Goal: Task Accomplishment & Management: Manage account settings

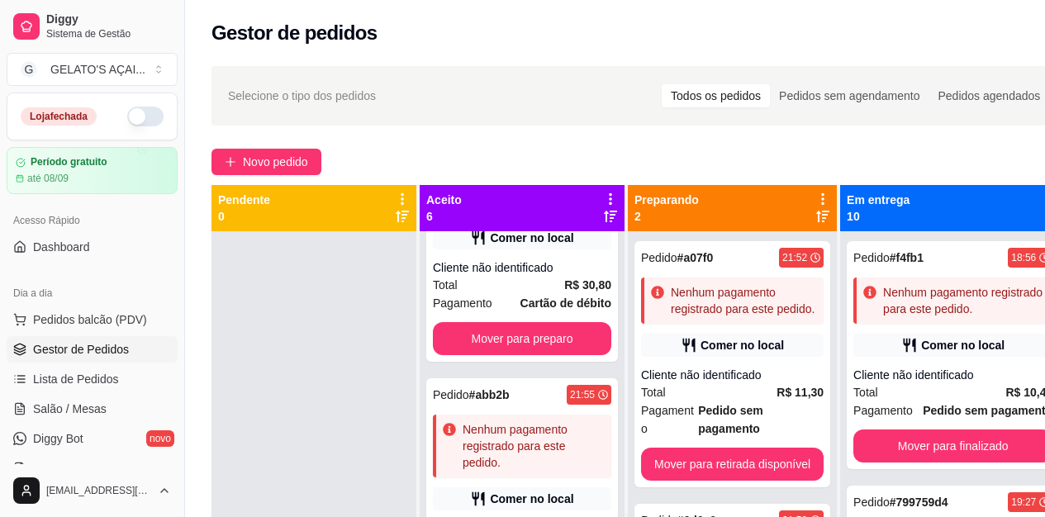
scroll to position [51, 0]
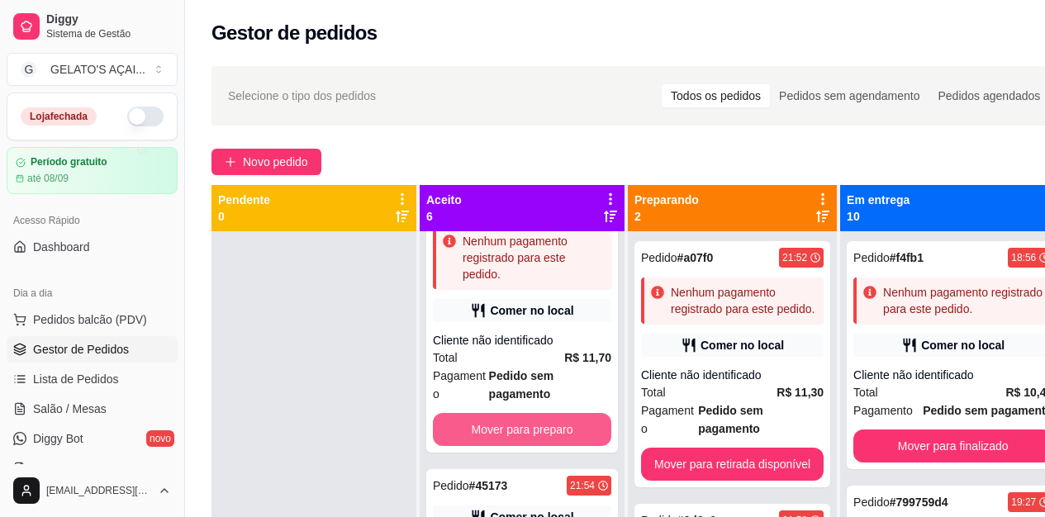
click at [560, 434] on button "Mover para preparo" at bounding box center [522, 429] width 178 height 33
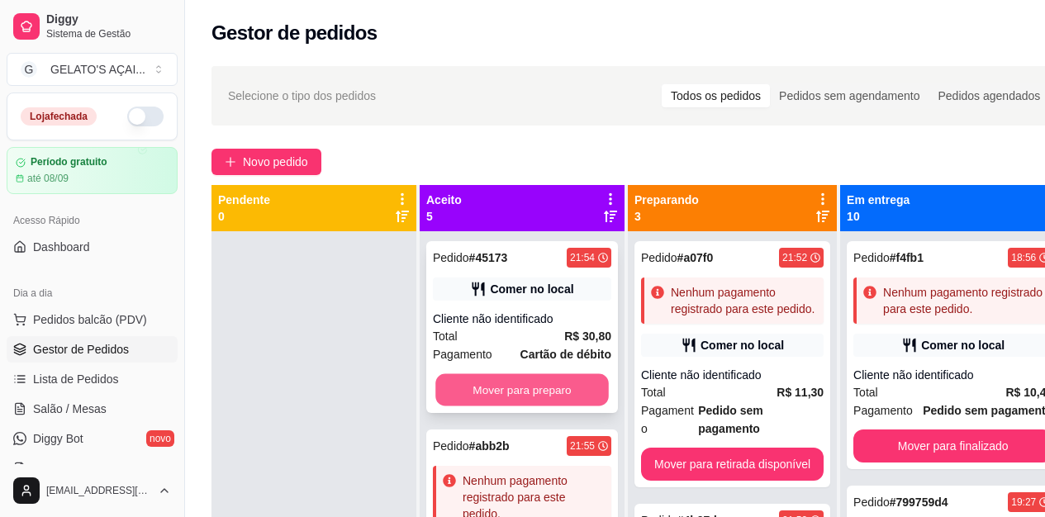
click at [560, 401] on button "Mover para preparo" at bounding box center [521, 390] width 173 height 32
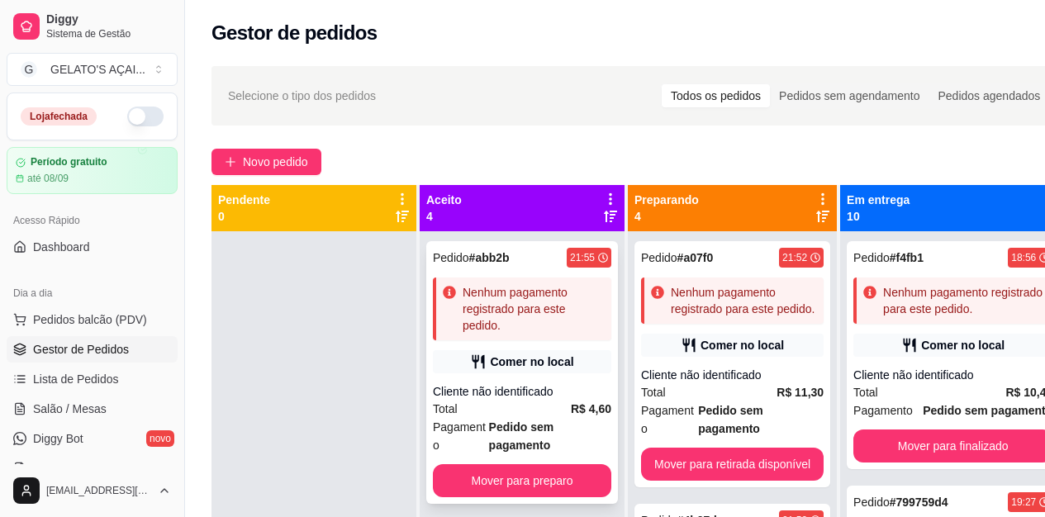
click at [546, 470] on button "Mover para preparo" at bounding box center [522, 480] width 178 height 33
click at [565, 466] on button "Mover para preparo" at bounding box center [522, 480] width 178 height 33
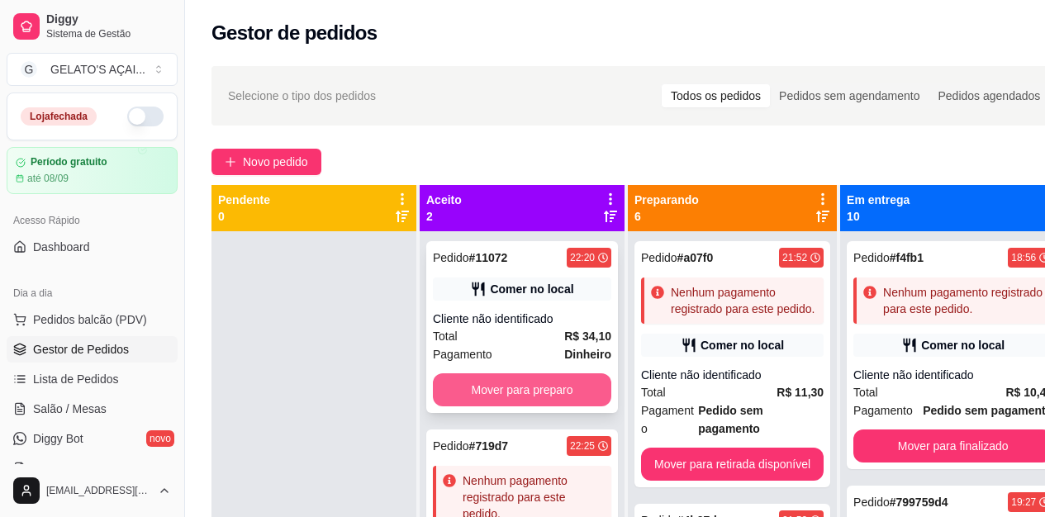
click at [534, 382] on button "Mover para preparo" at bounding box center [522, 389] width 178 height 33
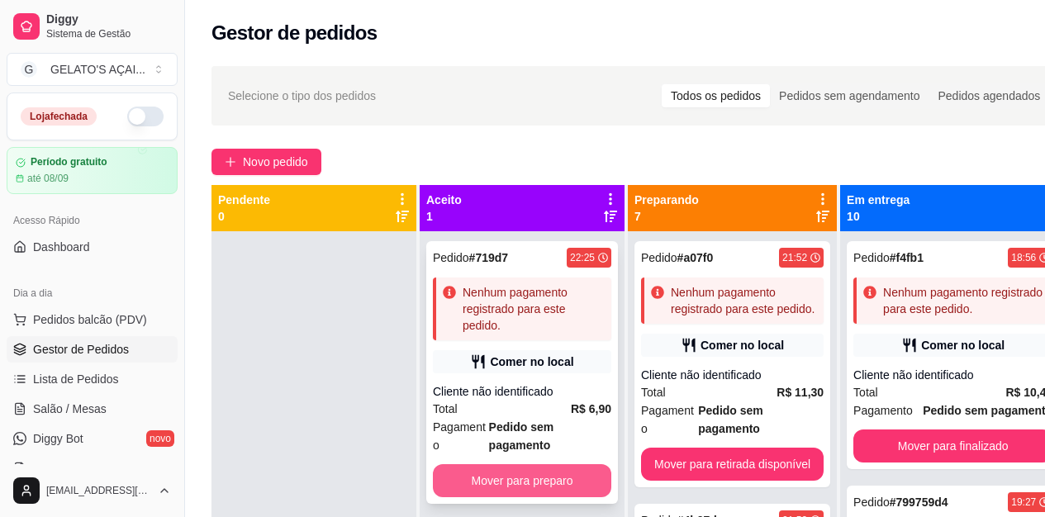
click at [558, 491] on button "Mover para preparo" at bounding box center [522, 480] width 178 height 33
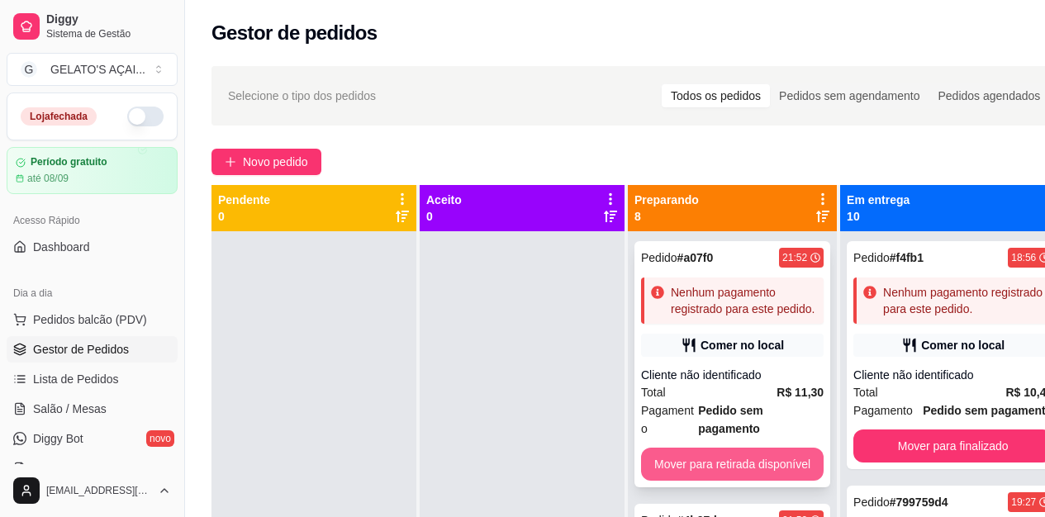
click at [706, 448] on button "Mover para retirada disponível" at bounding box center [732, 464] width 183 height 33
click at [713, 448] on button "Mover para retirada disponível" at bounding box center [732, 464] width 183 height 33
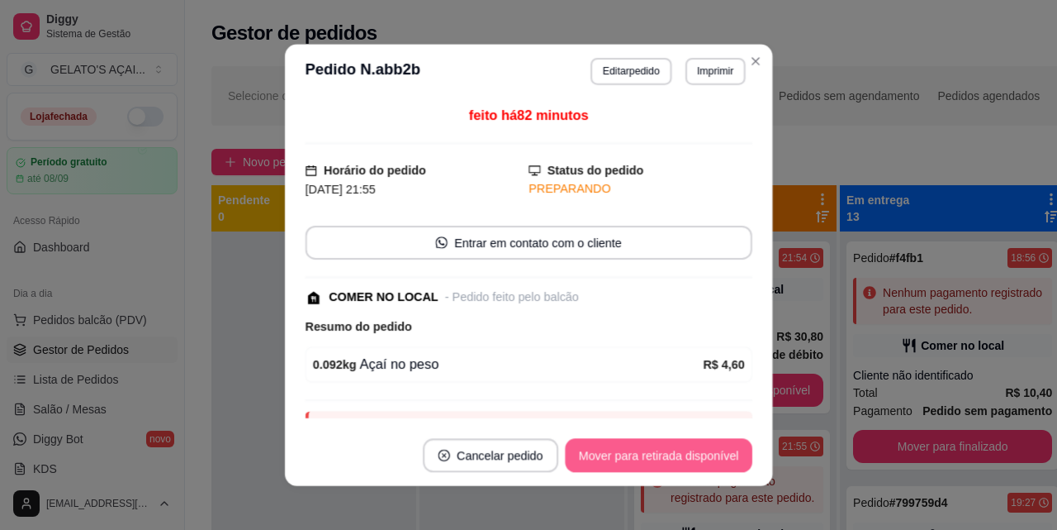
click at [713, 442] on button "Mover para retirada disponível" at bounding box center [659, 455] width 188 height 34
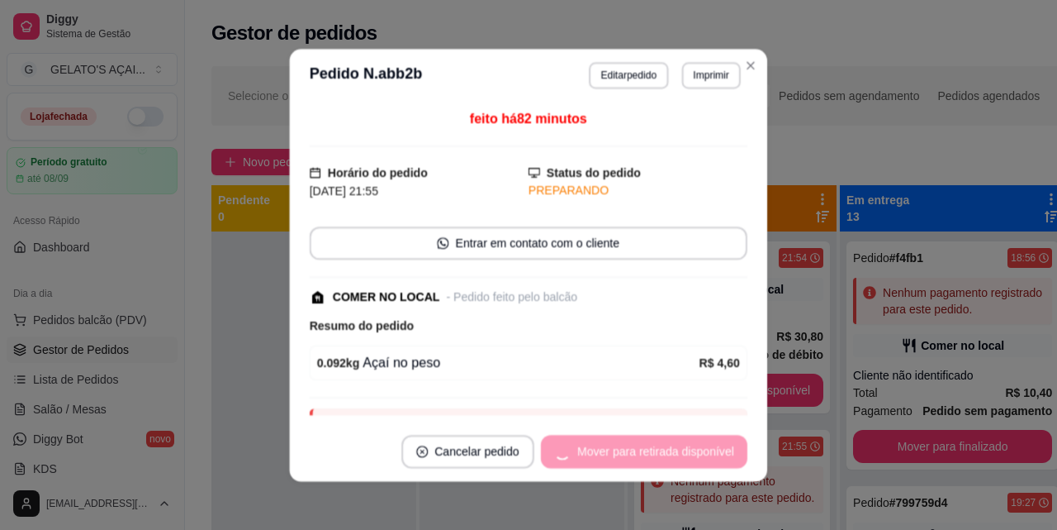
click at [713, 442] on div "Mover para retirada disponível" at bounding box center [644, 451] width 207 height 33
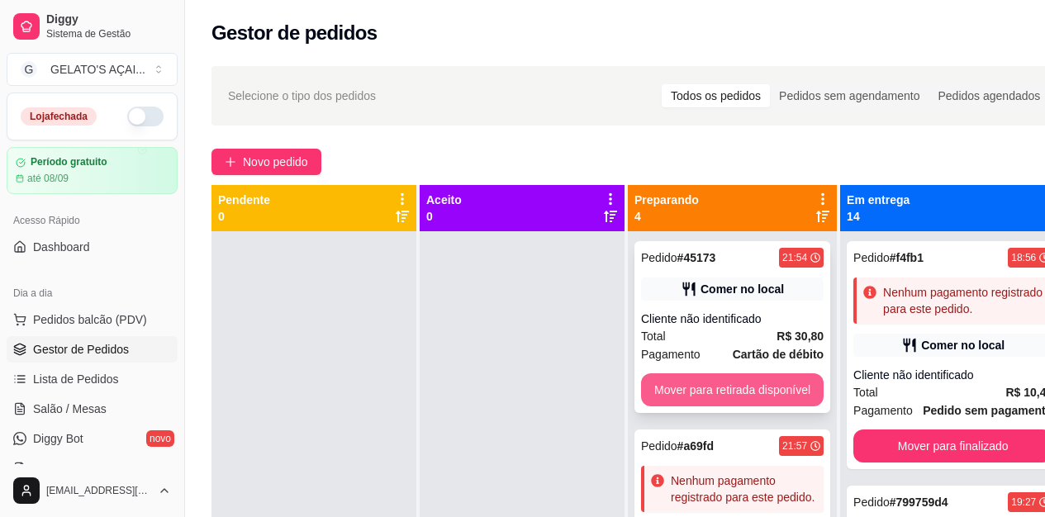
click at [754, 391] on button "Mover para retirada disponível" at bounding box center [732, 389] width 183 height 33
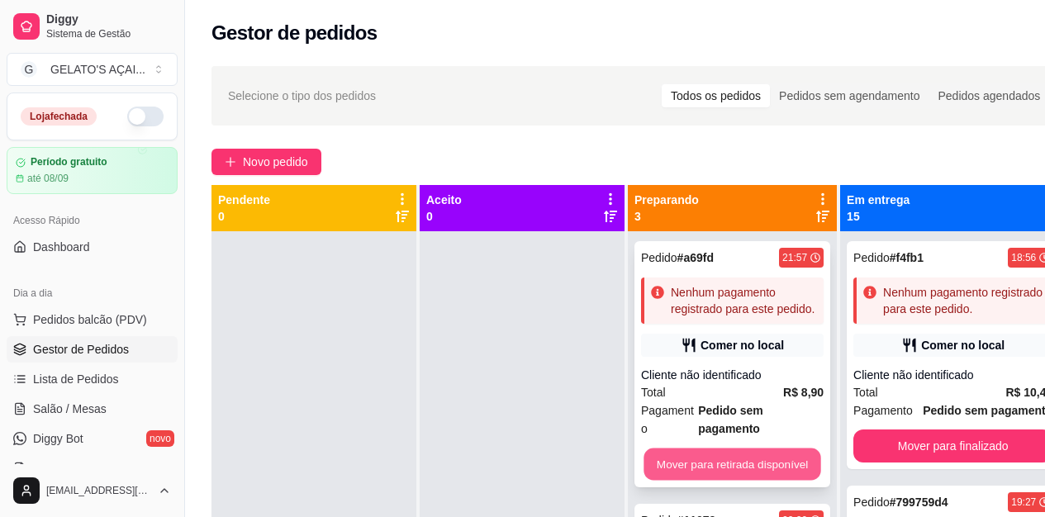
click at [753, 449] on button "Mover para retirada disponível" at bounding box center [732, 465] width 177 height 32
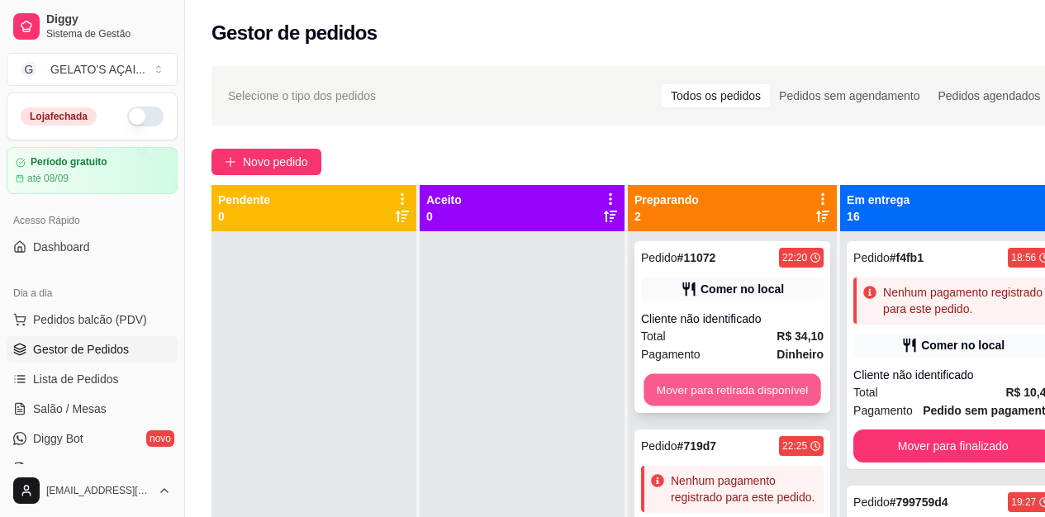
click at [754, 398] on button "Mover para retirada disponível" at bounding box center [732, 390] width 177 height 32
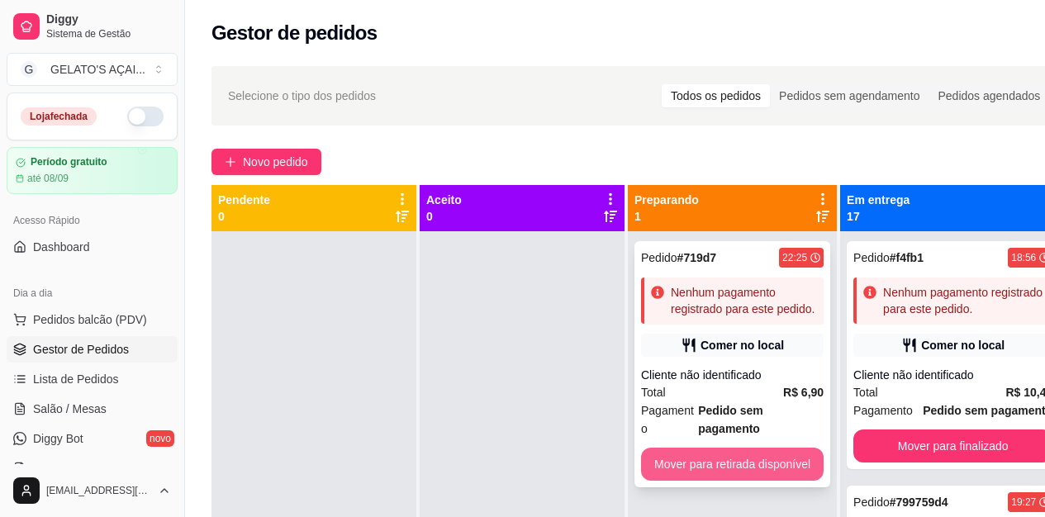
click at [739, 448] on button "Mover para retirada disponível" at bounding box center [732, 464] width 183 height 33
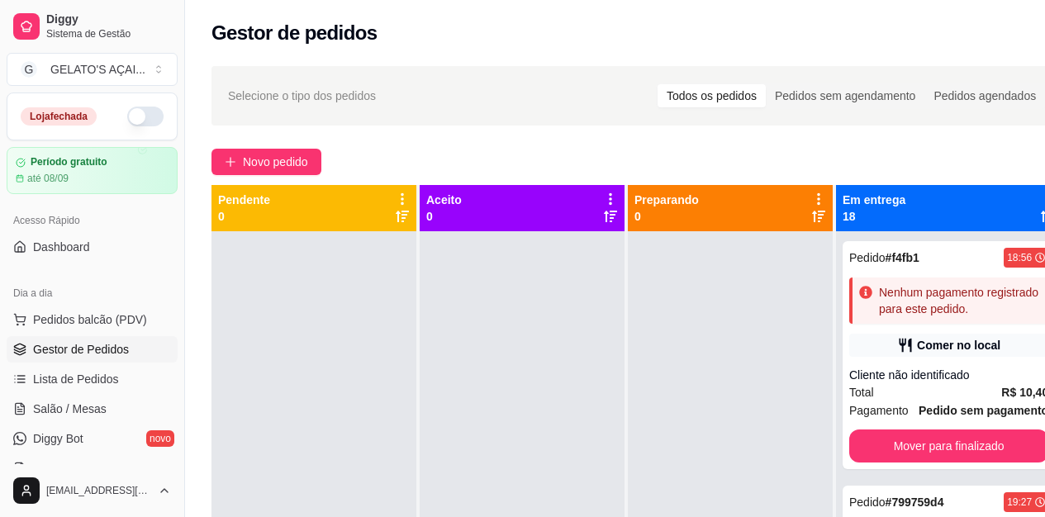
click at [1044, 202] on icon at bounding box center [1047, 199] width 3 height 12
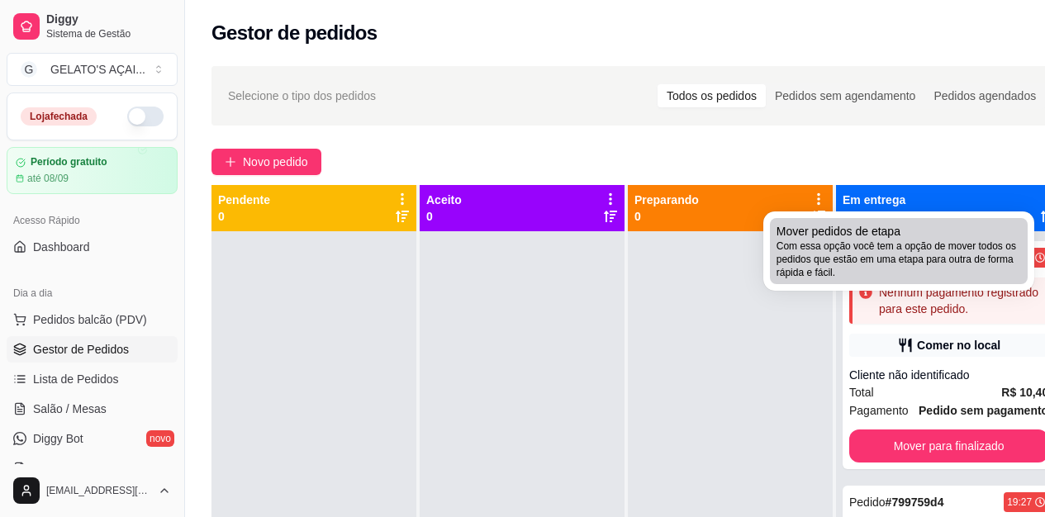
click at [887, 259] on span "Com essa opção você tem a opção de mover todos os pedidos que estão em uma etap…" at bounding box center [899, 260] width 245 height 40
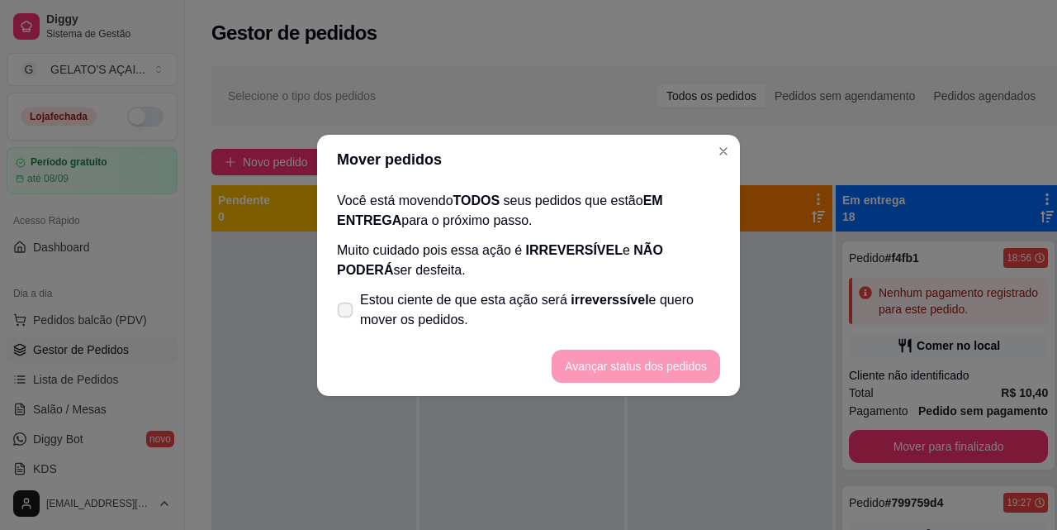
click at [343, 306] on icon at bounding box center [345, 309] width 12 height 9
click at [343, 312] on input "Estou ciente de que esta ação será irreverssível e quero mover os pedidos." at bounding box center [341, 317] width 11 height 11
checkbox input "true"
click at [646, 364] on button "Avançar status dos pedidos" at bounding box center [636, 365] width 164 height 32
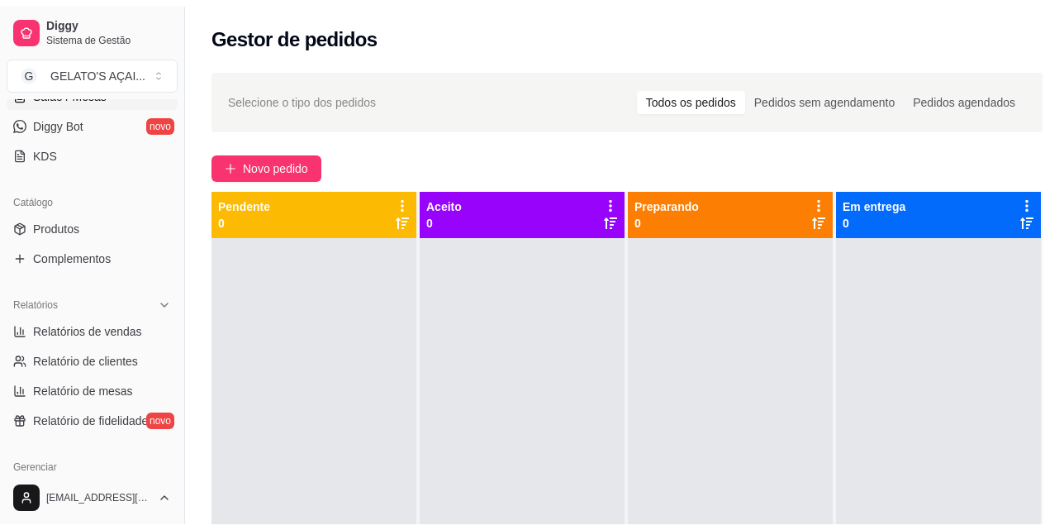
scroll to position [330, 0]
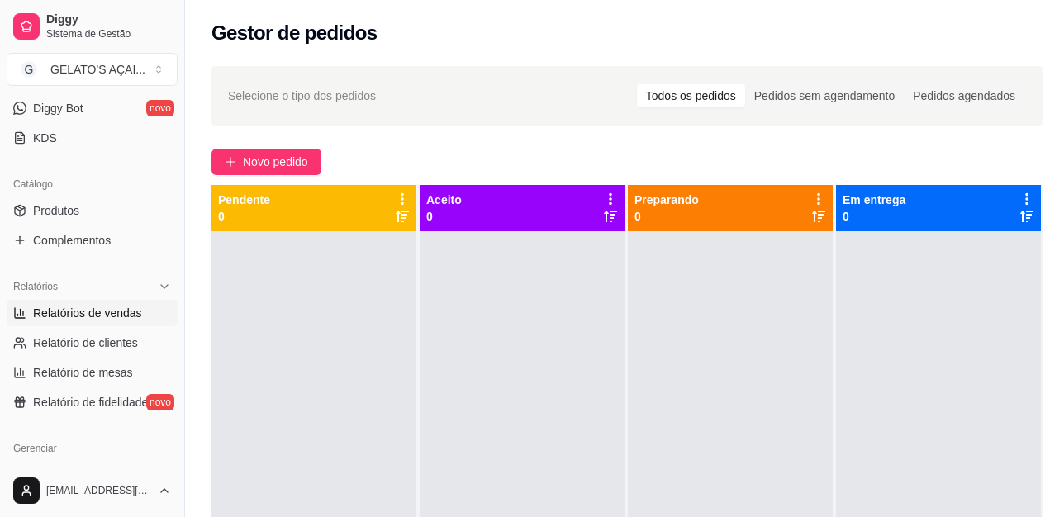
click at [111, 321] on link "Relatórios de vendas" at bounding box center [92, 313] width 171 height 26
select select "ALL"
select select "0"
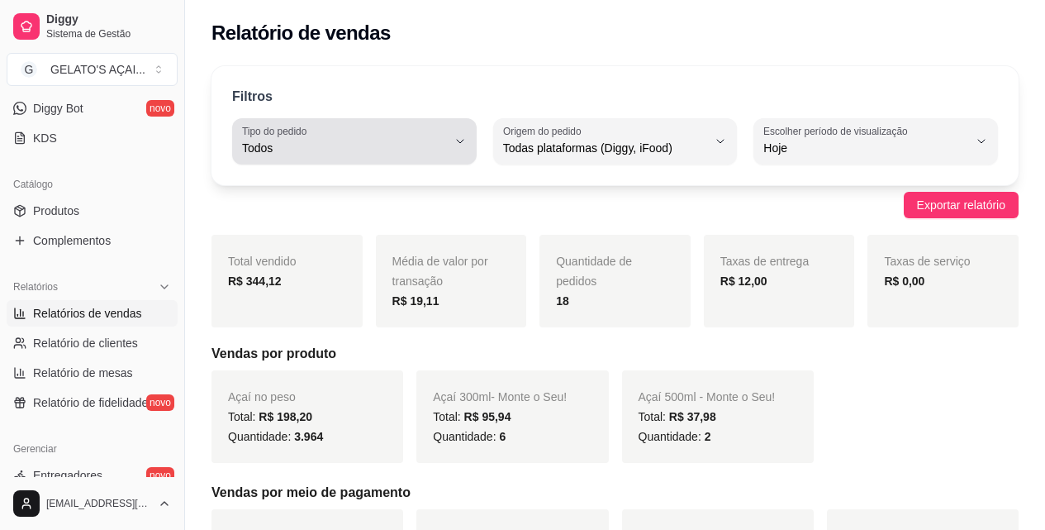
click at [406, 132] on div "Todos" at bounding box center [344, 141] width 205 height 33
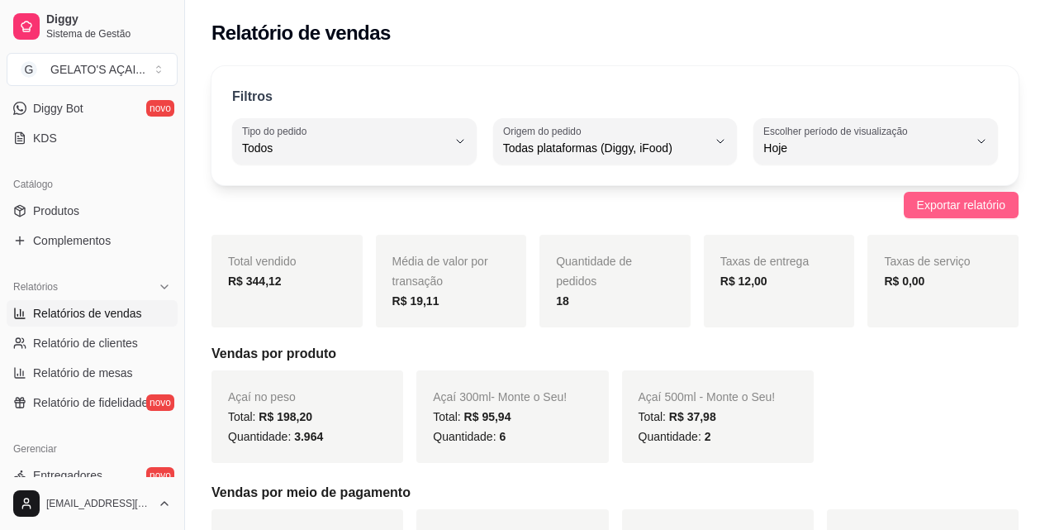
click at [974, 198] on span "Exportar relatório" at bounding box center [961, 205] width 88 height 18
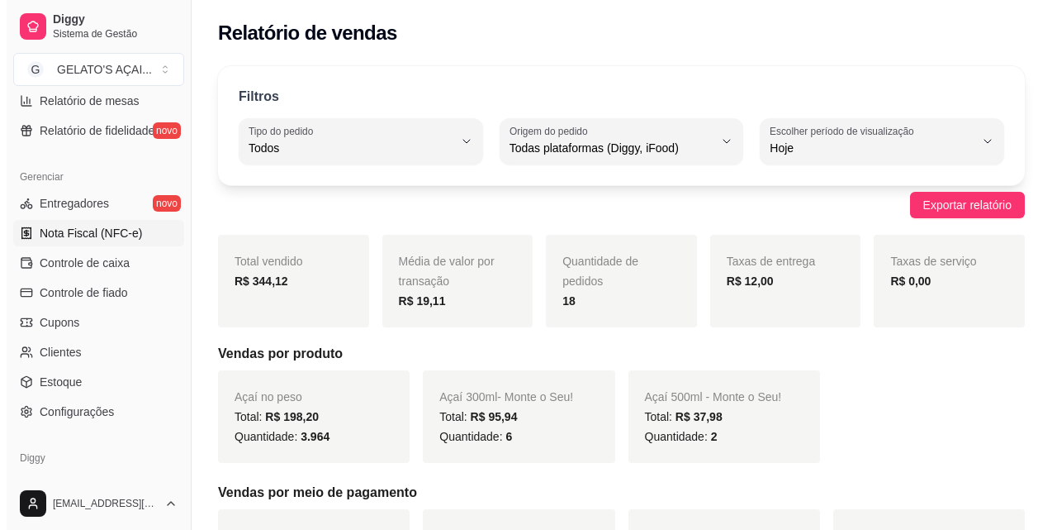
scroll to position [659, 0]
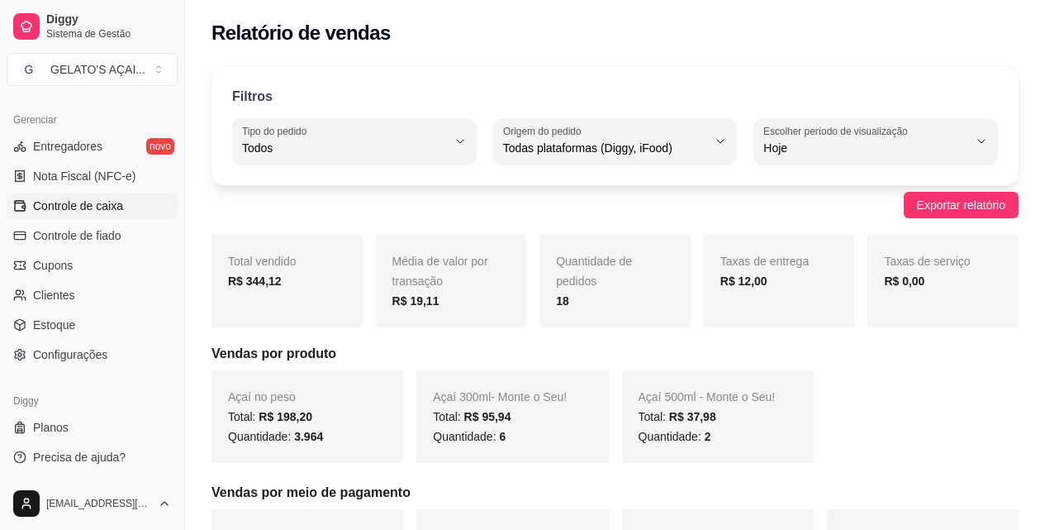
click at [105, 197] on span "Controle de caixa" at bounding box center [78, 205] width 90 height 17
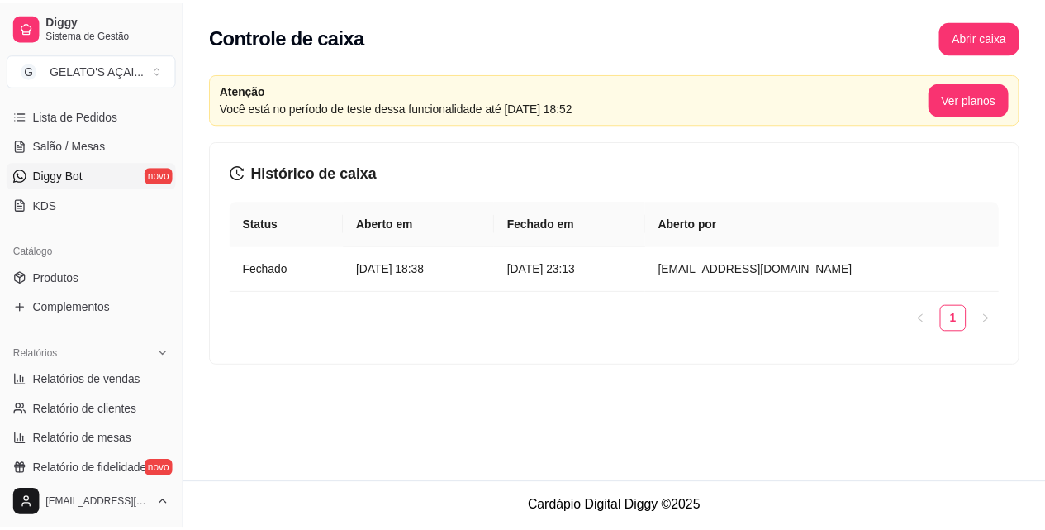
scroll to position [329, 0]
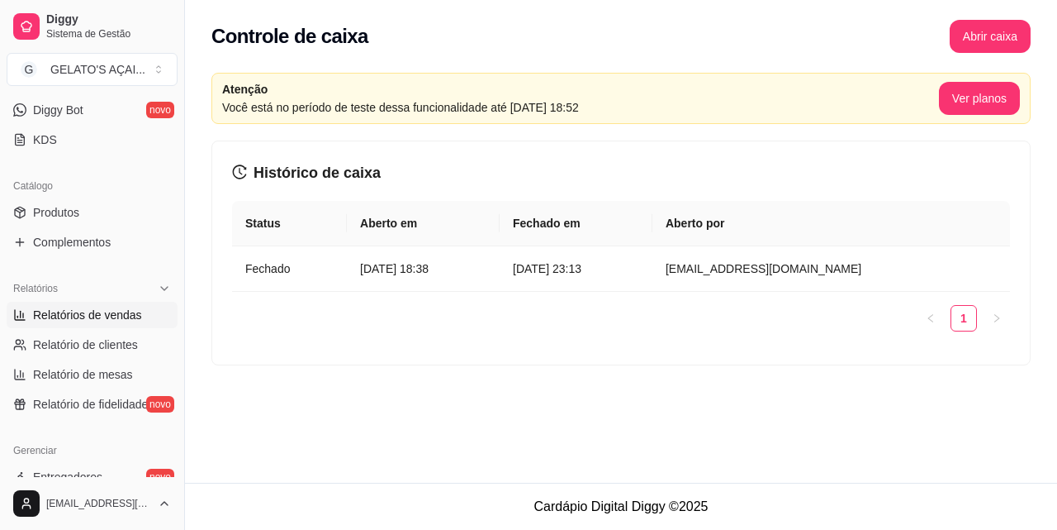
click at [89, 314] on span "Relatórios de vendas" at bounding box center [87, 314] width 109 height 17
select select "ALL"
select select "0"
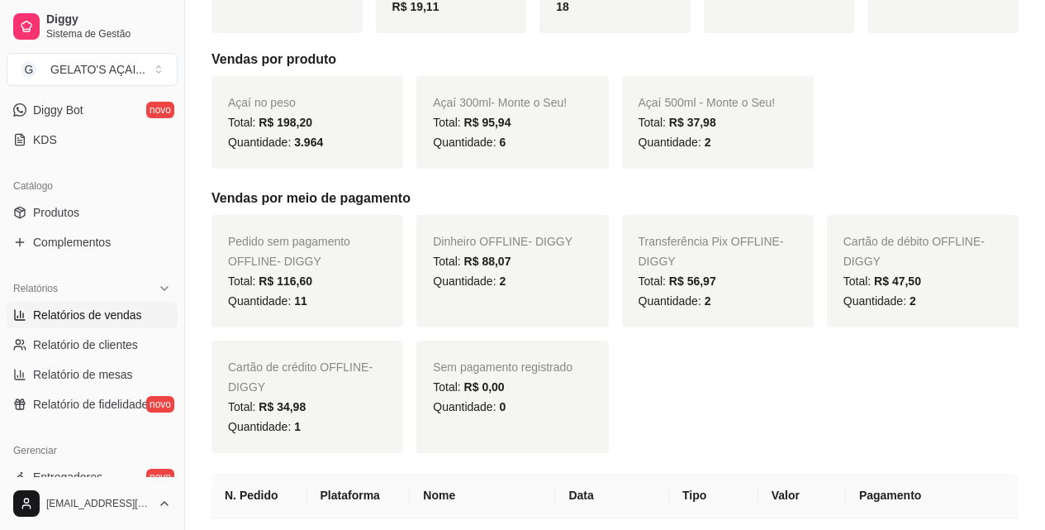
scroll to position [330, 0]
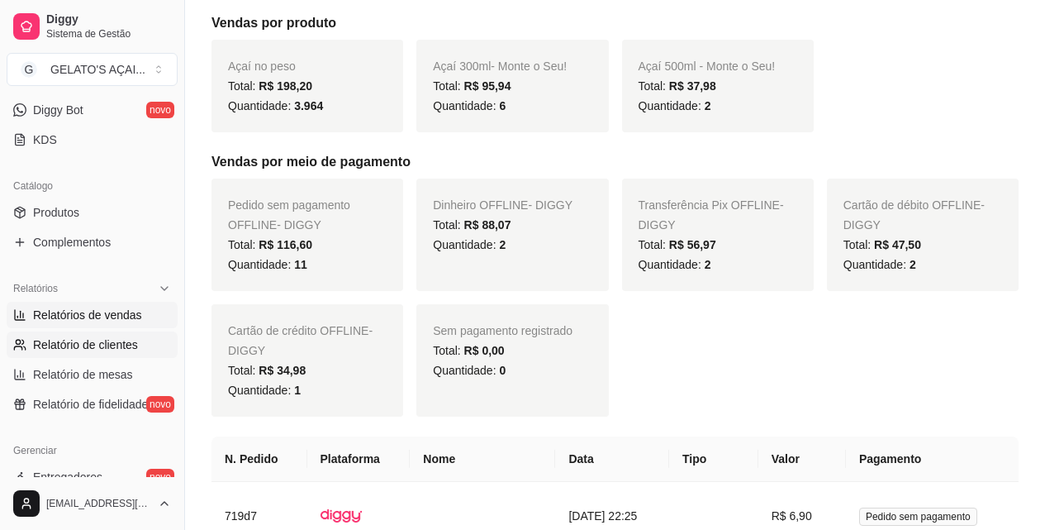
click at [88, 339] on span "Relatório de clientes" at bounding box center [85, 344] width 105 height 17
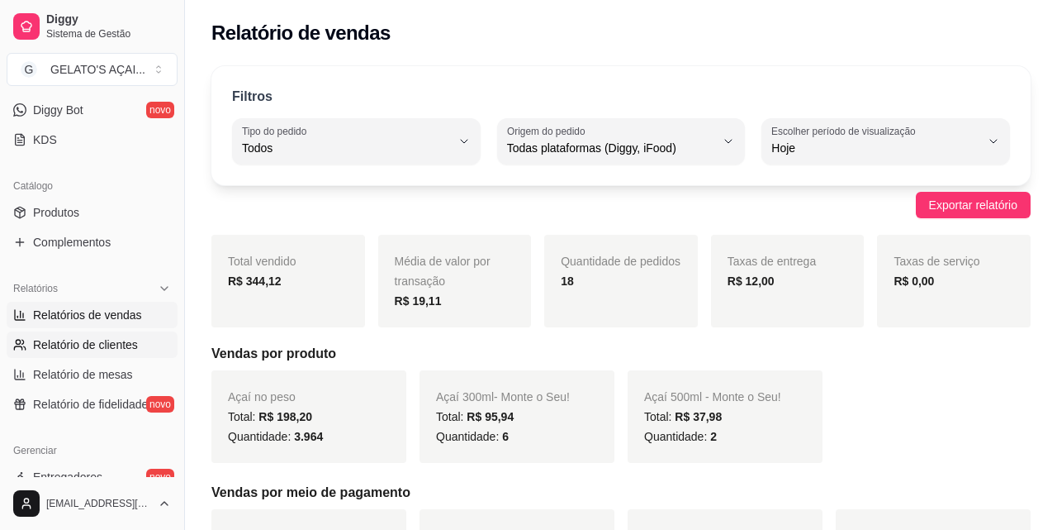
select select "30"
select select "HIGHEST_TOTAL_SPENT_WITH_ORDERS"
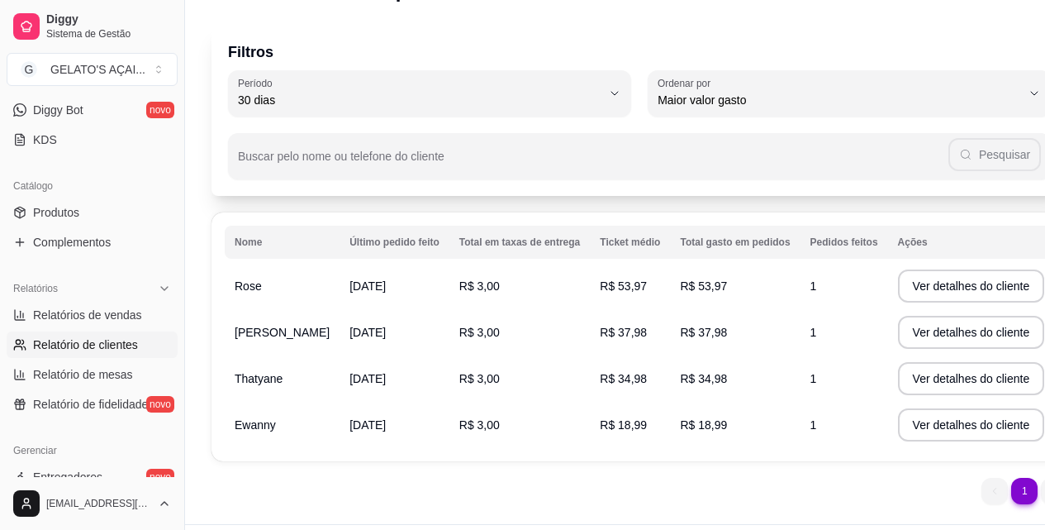
scroll to position [83, 0]
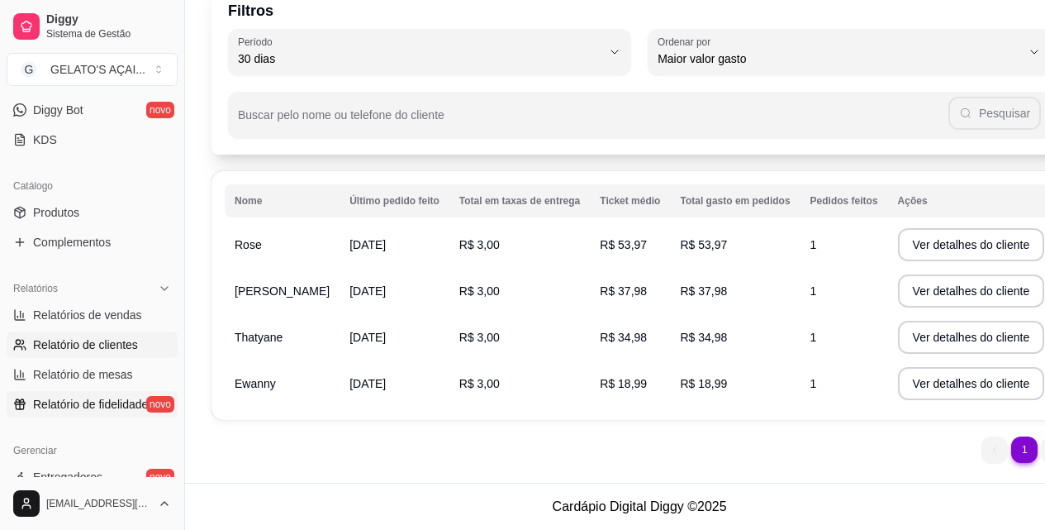
click at [75, 398] on span "Relatório de fidelidade" at bounding box center [90, 404] width 115 height 17
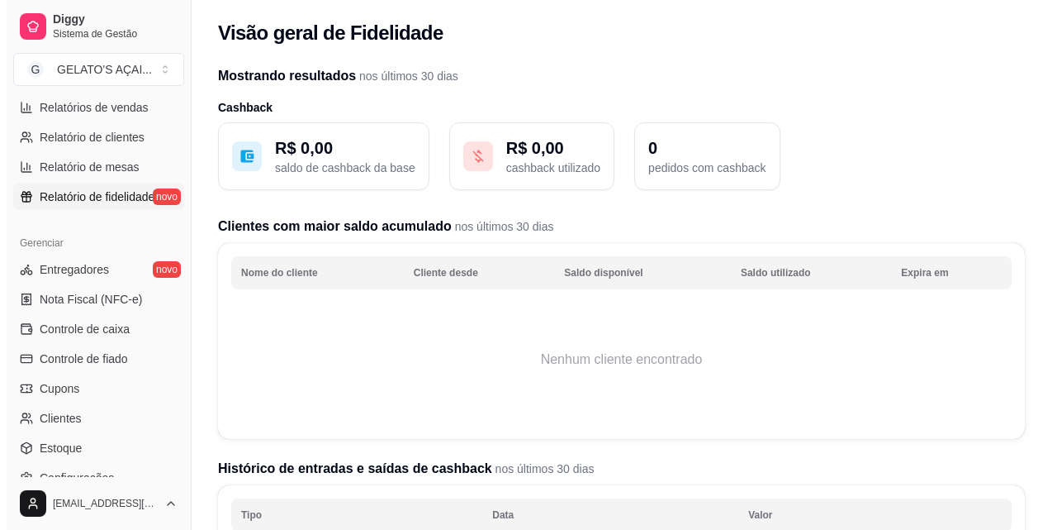
scroll to position [549, 0]
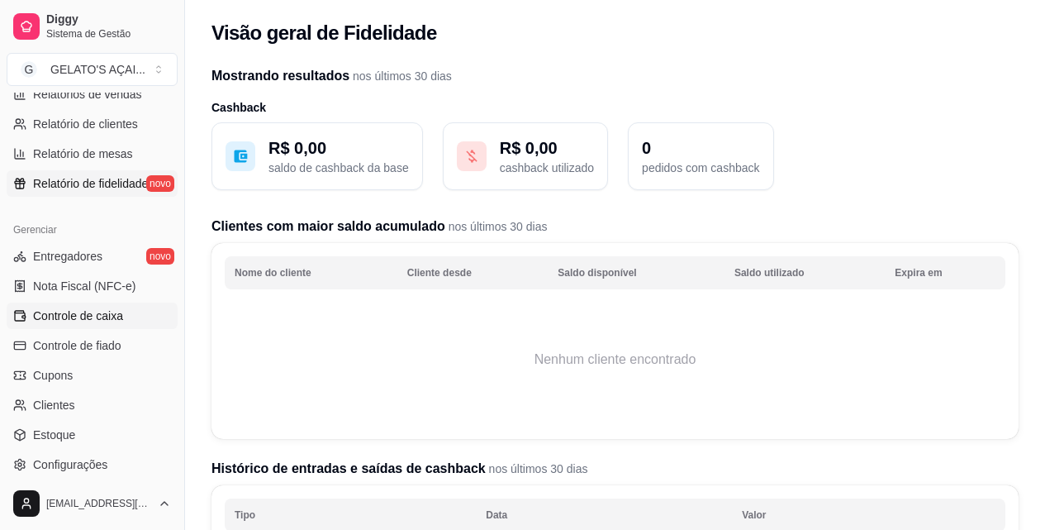
click at [71, 311] on span "Controle de caixa" at bounding box center [78, 315] width 90 height 17
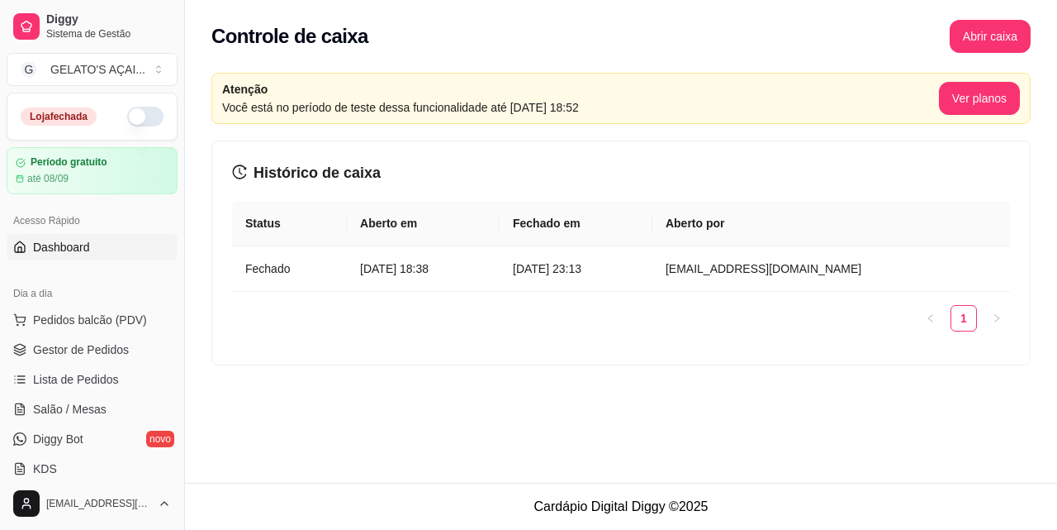
click at [76, 255] on link "Dashboard" at bounding box center [92, 247] width 171 height 26
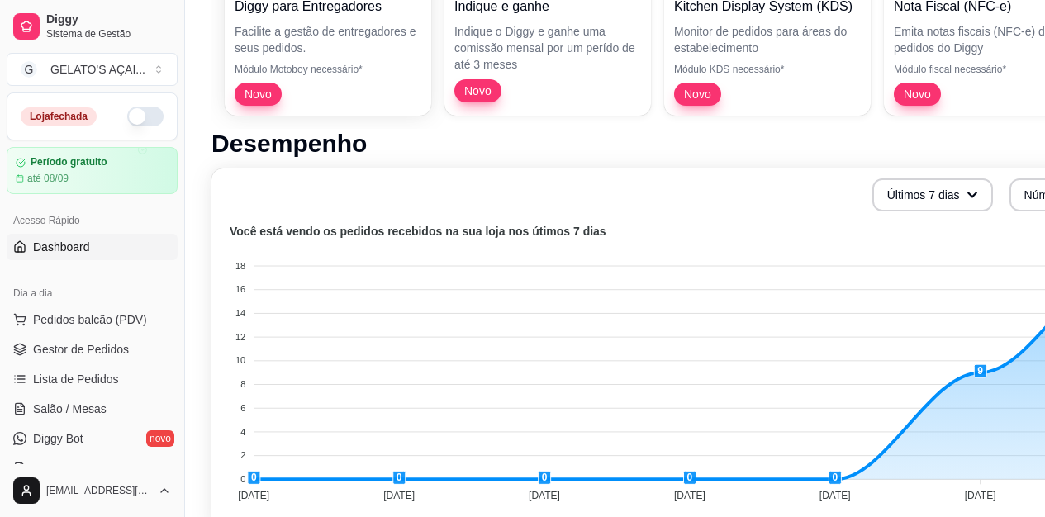
scroll to position [330, 0]
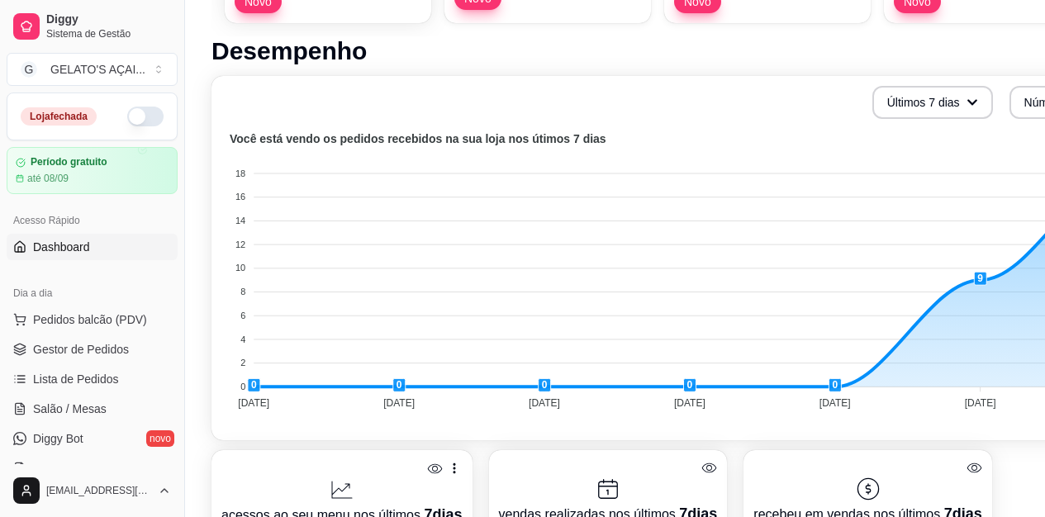
drag, startPoint x: 990, startPoint y: 112, endPoint x: 615, endPoint y: 94, distance: 376.3
click at [620, 107] on div "Últimos 7 dias Número de pedidos" at bounding box center [689, 102] width 937 height 33
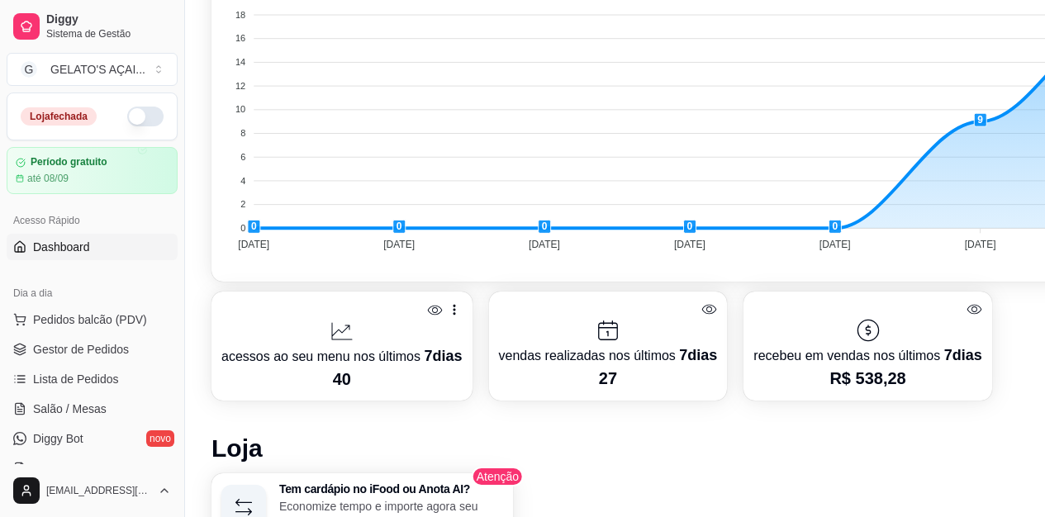
scroll to position [520, 0]
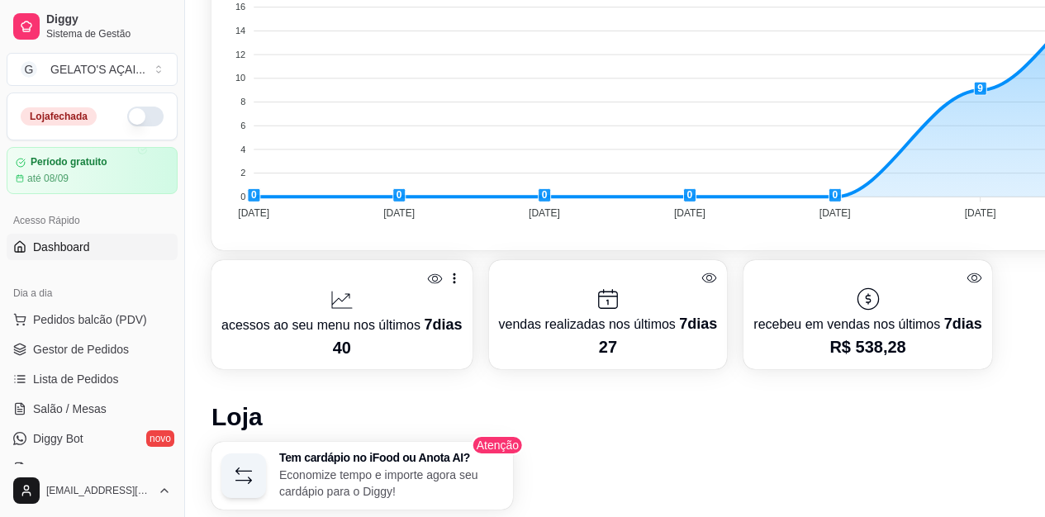
click at [895, 305] on div at bounding box center [867, 299] width 228 height 26
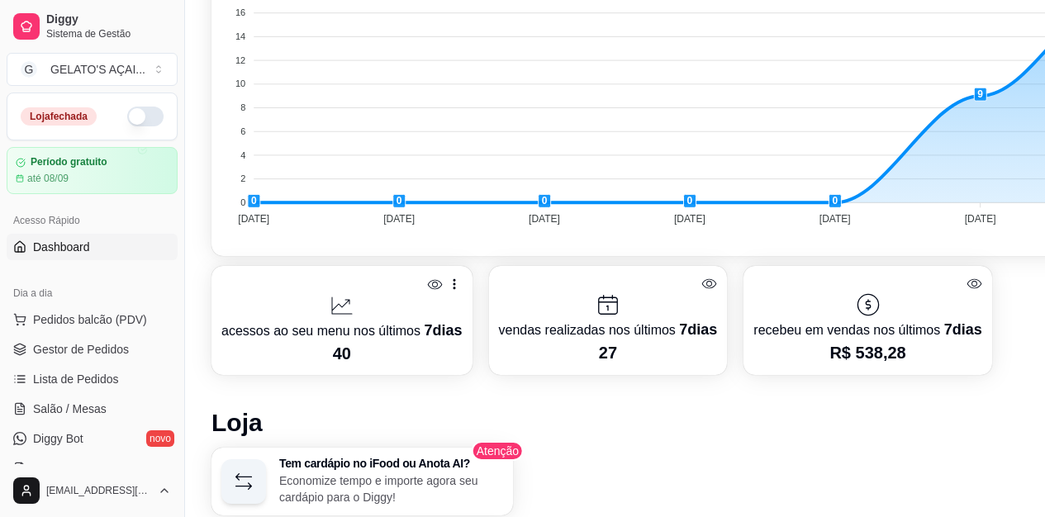
scroll to position [514, 0]
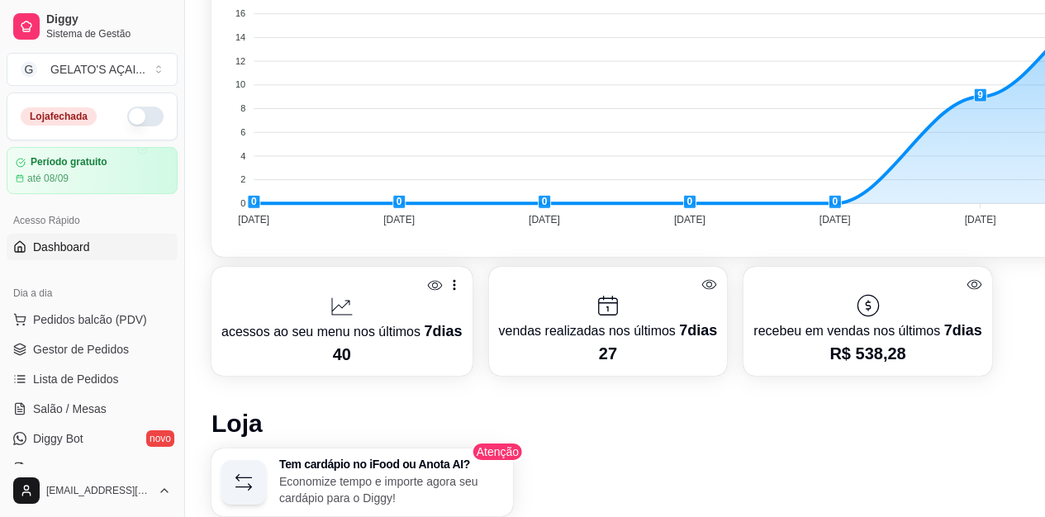
click at [883, 306] on div at bounding box center [867, 305] width 228 height 26
click at [872, 306] on icon at bounding box center [868, 305] width 26 height 26
